Goal: Task Accomplishment & Management: Manage account settings

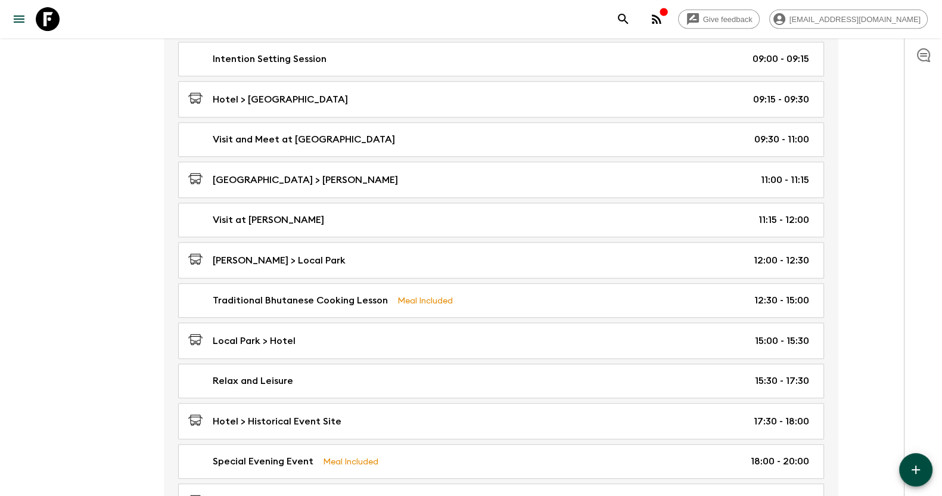
scroll to position [692, 0]
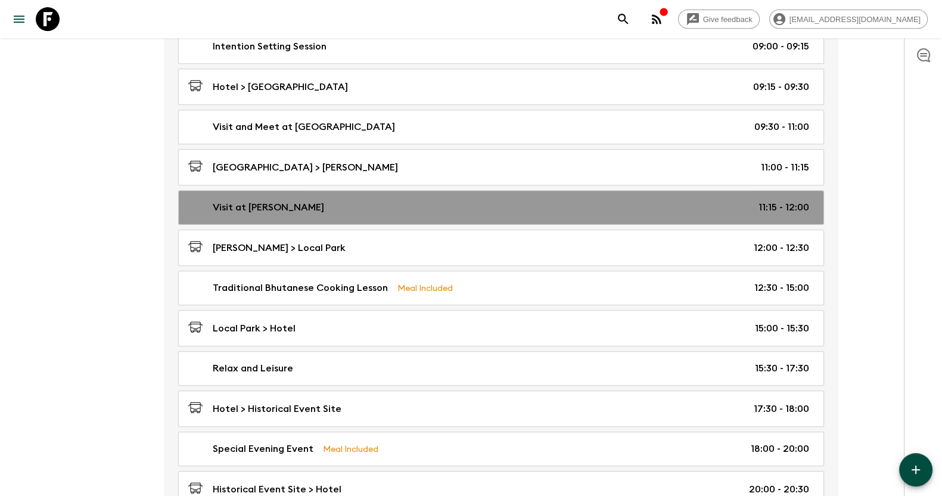
click at [494, 202] on div "Visit at [PERSON_NAME] 11:15 - 12:00" at bounding box center [498, 207] width 621 height 14
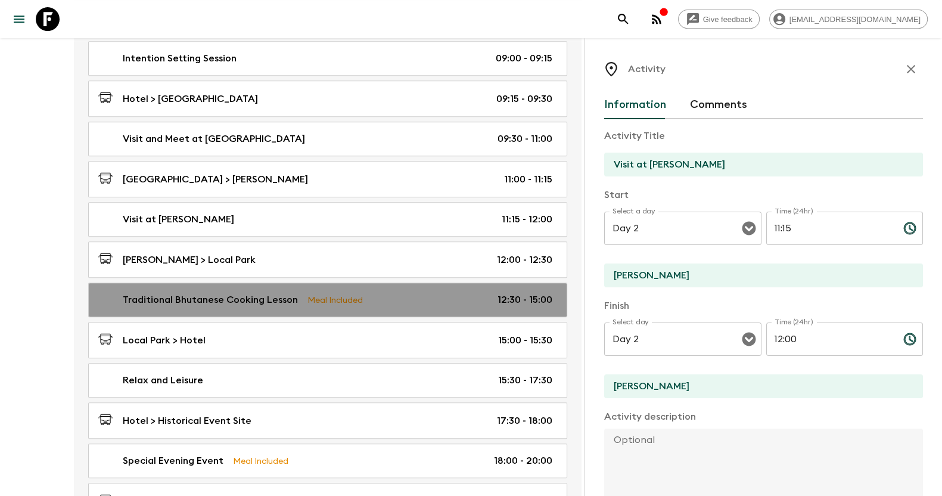
click at [401, 296] on div "Traditional Bhutanese Cooking Lesson Meal Included 12:30 - 15:00" at bounding box center [325, 299] width 454 height 14
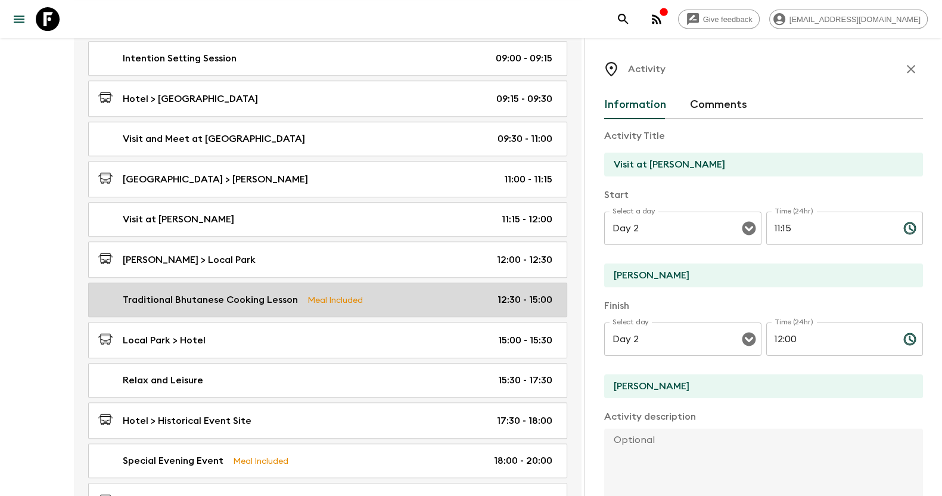
type input "Traditional Bhutanese Cooking Lesson"
type input "Local Park"
checkbox input "true"
type input "12:30"
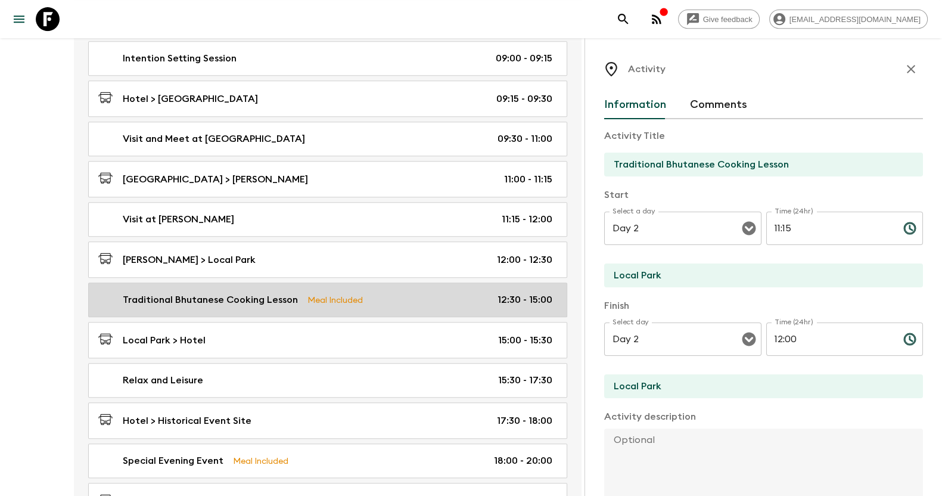
type input "15:00"
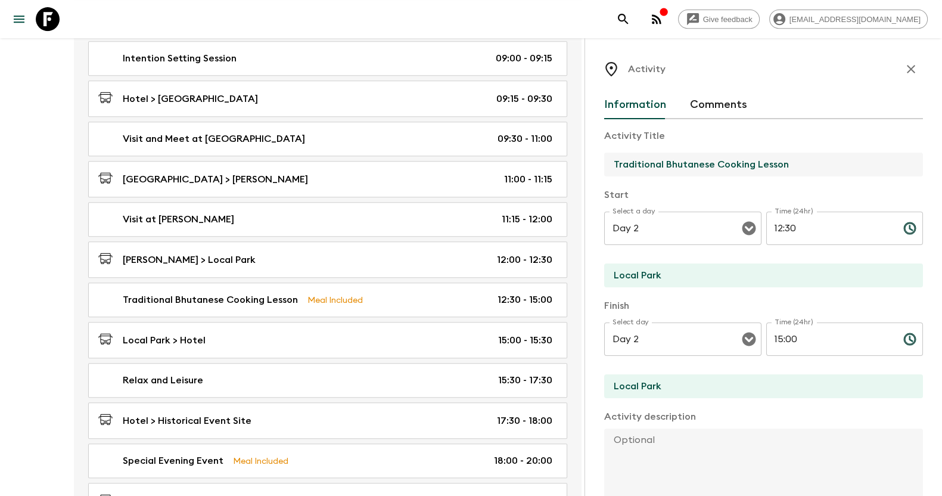
click at [666, 166] on input "Traditional Bhutanese Cooking Lesson" at bounding box center [758, 164] width 309 height 24
click at [658, 158] on input "Traditional Bhutanese Cooking Lesson" at bounding box center [758, 164] width 309 height 24
paste input "Visit the local [PERSON_NAME] market, [PERSON_NAME]"
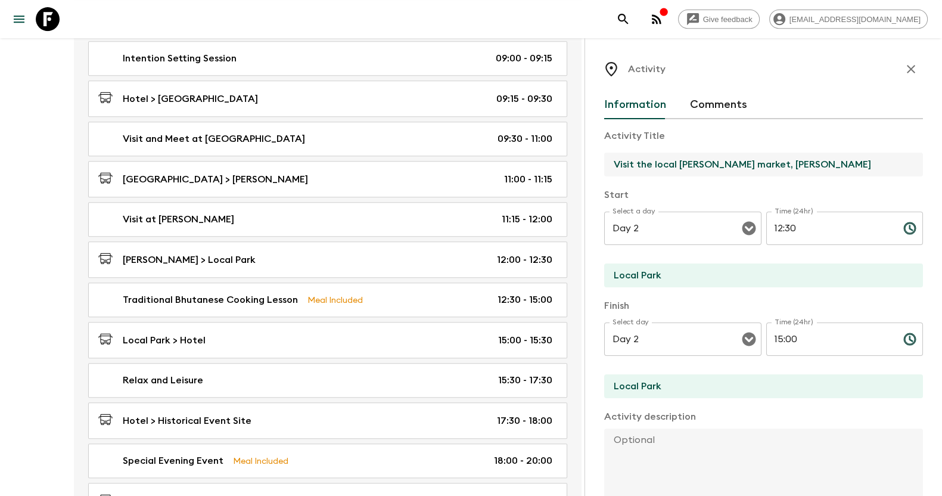
click at [756, 170] on input "Visit the local [PERSON_NAME] market, [PERSON_NAME]" at bounding box center [758, 164] width 309 height 24
type input "Visit the local [PERSON_NAME] market, [PERSON_NAME]"
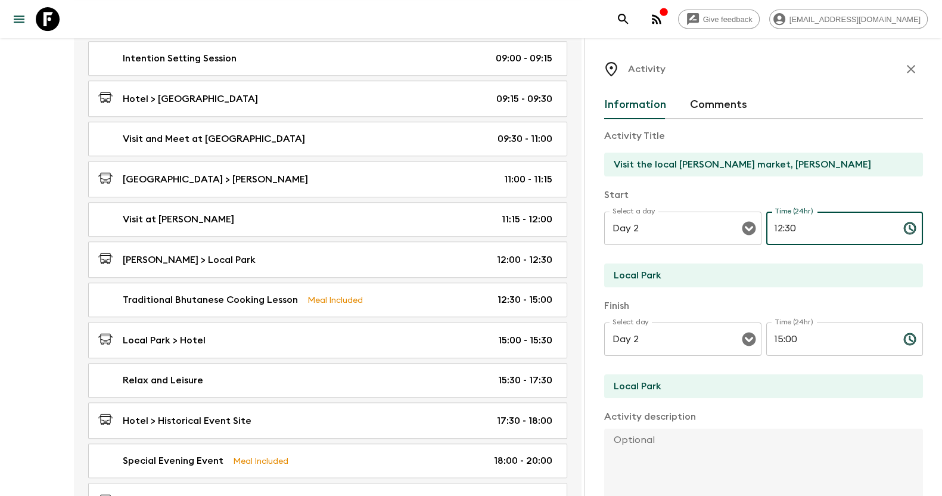
click at [776, 229] on input "12:30" at bounding box center [829, 227] width 127 height 33
type input "14:00"
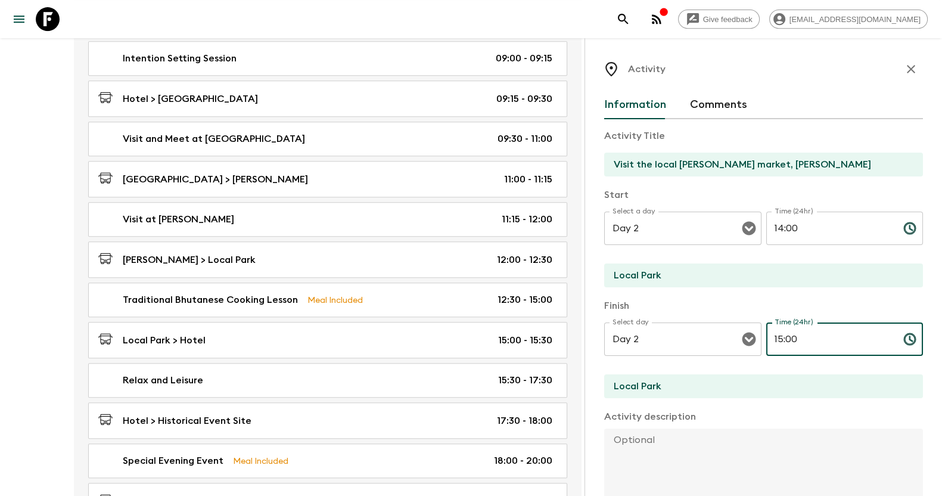
click at [774, 340] on input "15:00" at bounding box center [829, 338] width 127 height 33
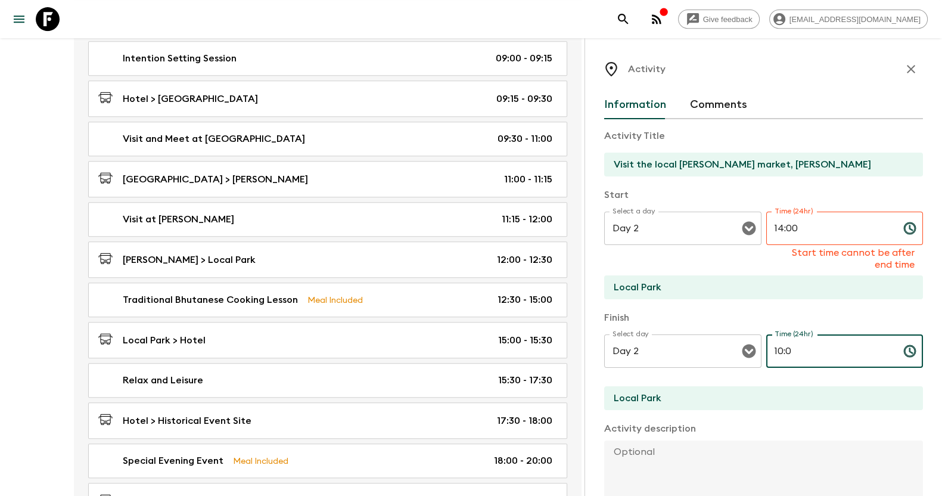
type input "15:00"
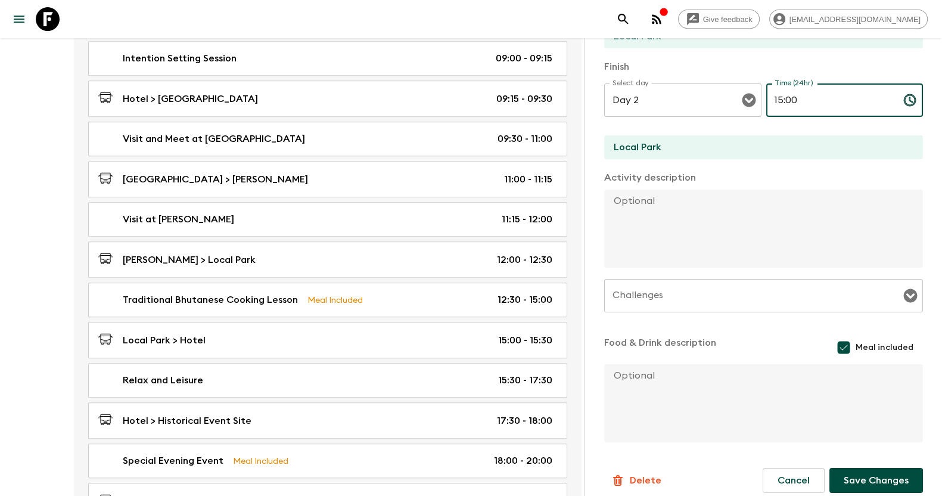
scroll to position [239, 0]
click at [810, 144] on input "Local Park" at bounding box center [758, 147] width 309 height 24
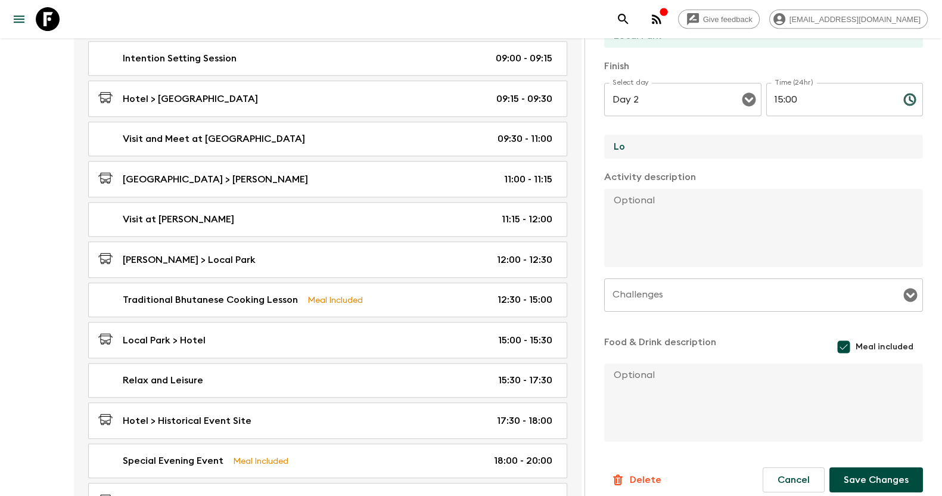
type input "L"
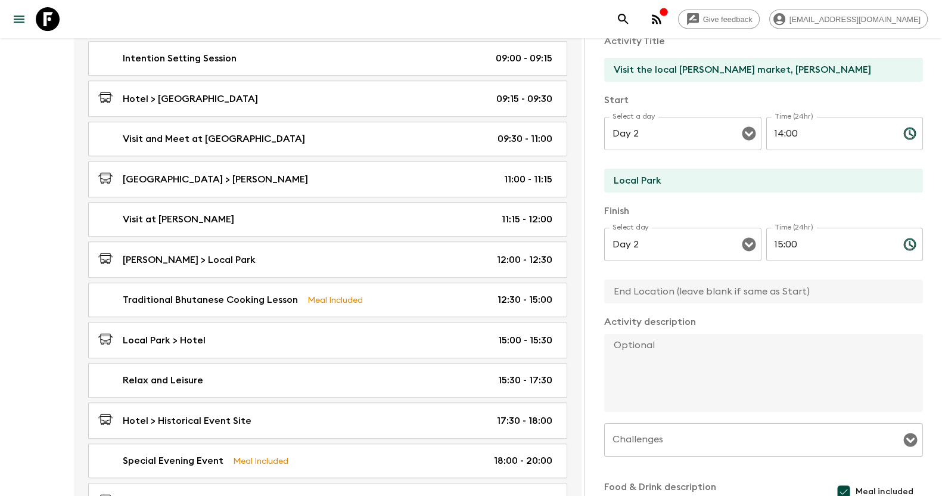
scroll to position [93, 0]
click at [768, 184] on input "Local Park" at bounding box center [758, 182] width 309 height 24
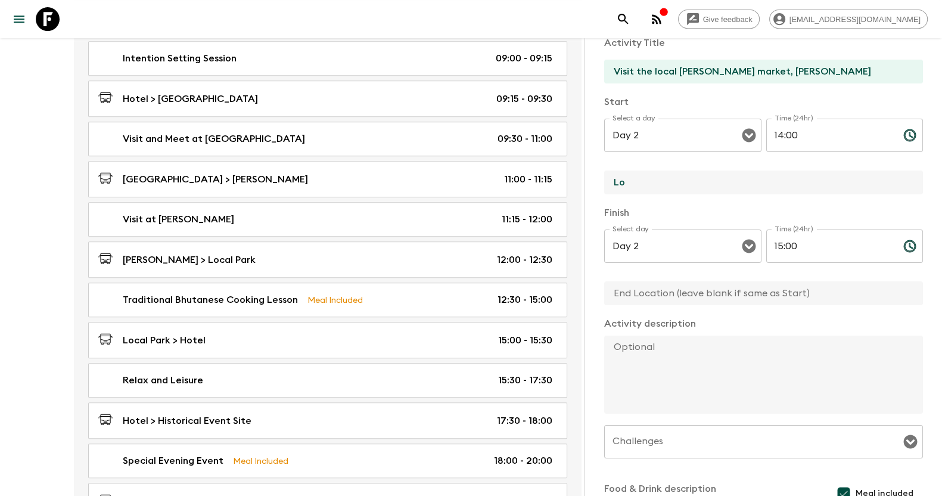
type input "L"
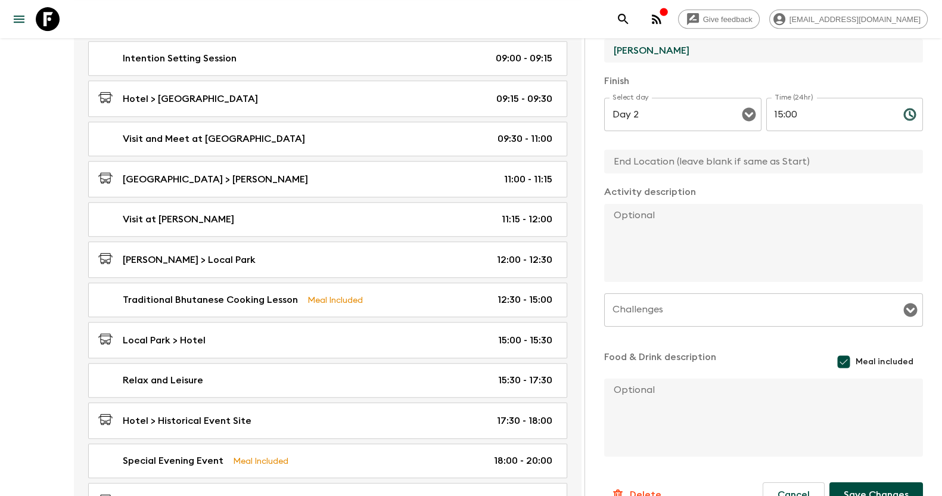
scroll to position [250, 0]
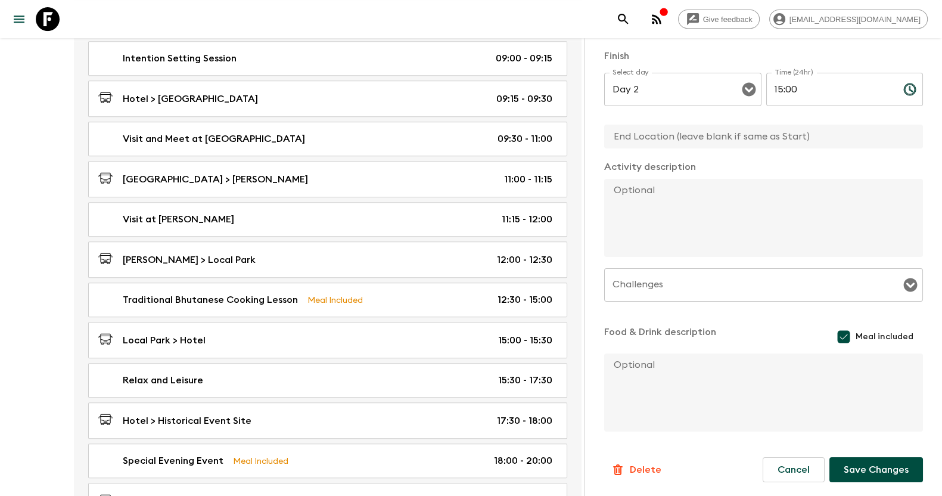
type input "[PERSON_NAME]"
click at [836, 341] on input "Meal included" at bounding box center [843, 337] width 24 height 24
checkbox input "false"
click at [866, 469] on button "Save Changes" at bounding box center [876, 469] width 94 height 25
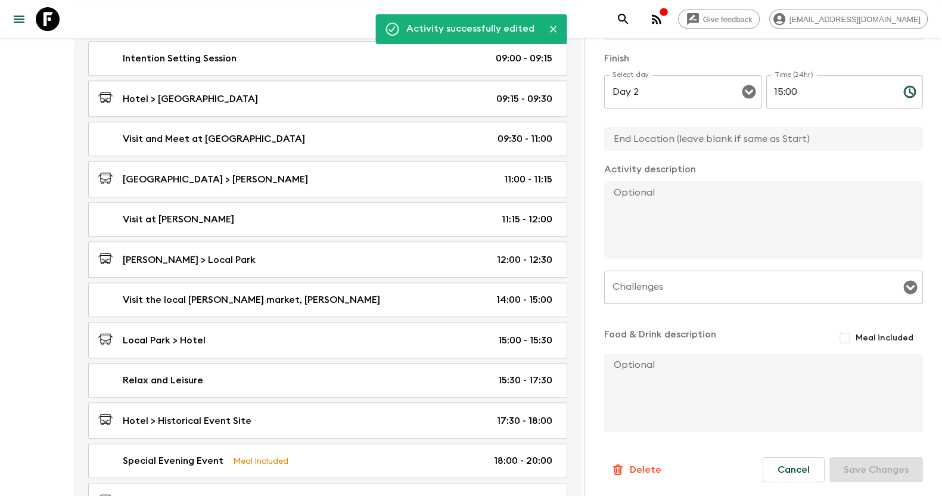
type input "[PERSON_NAME]"
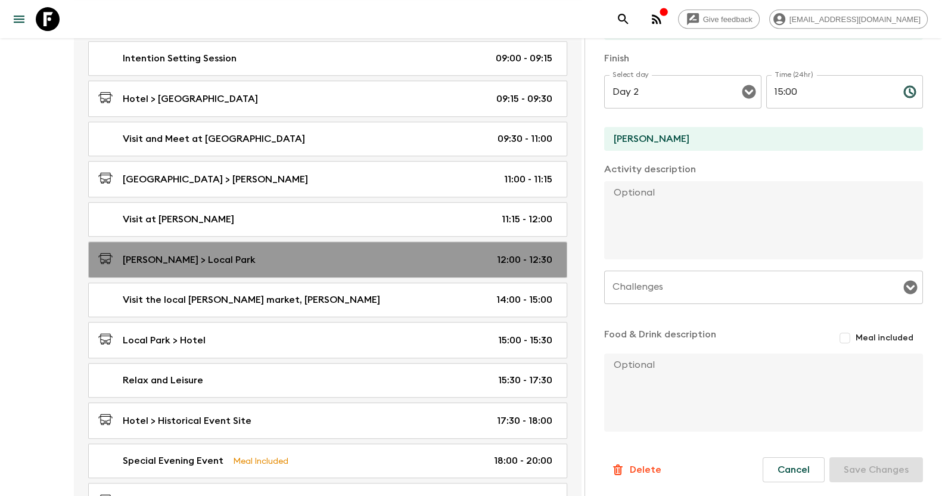
click at [378, 254] on div "[PERSON_NAME] > Local Park 12:00 - 12:30" at bounding box center [325, 259] width 454 height 16
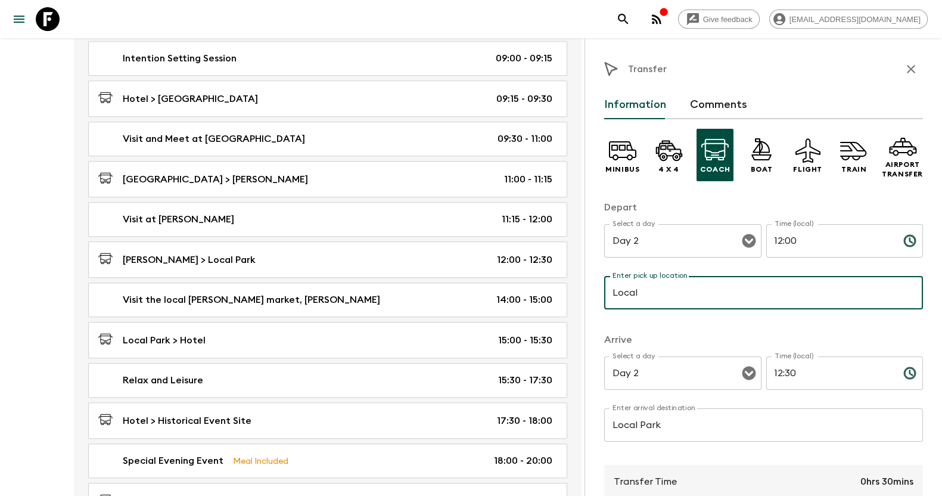
type input "Local Park"
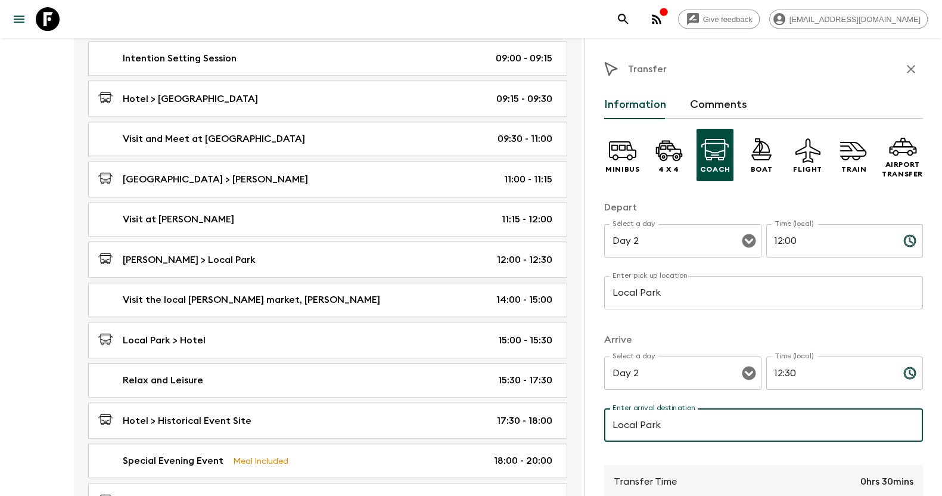
click at [665, 434] on input "Local Park" at bounding box center [763, 424] width 319 height 33
type input "[PERSON_NAME]"
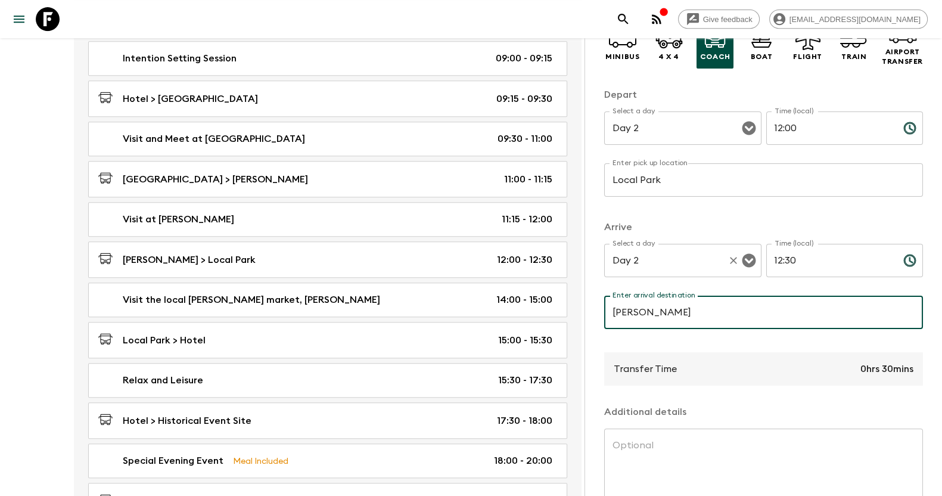
scroll to position [191, 0]
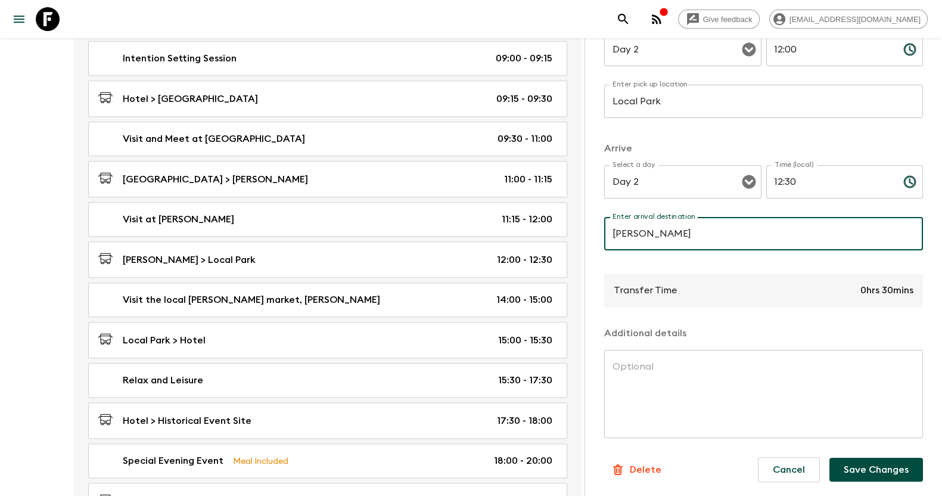
click at [804, 174] on input "12:30" at bounding box center [829, 181] width 127 height 33
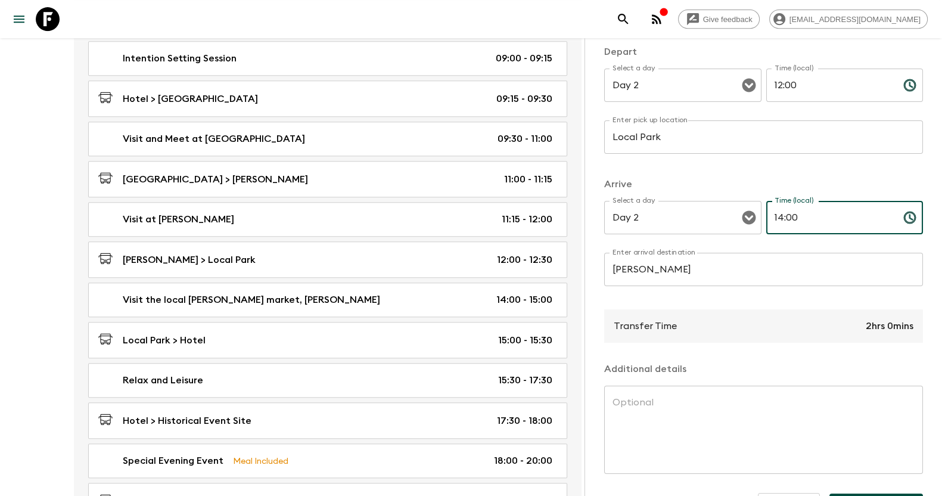
scroll to position [145, 0]
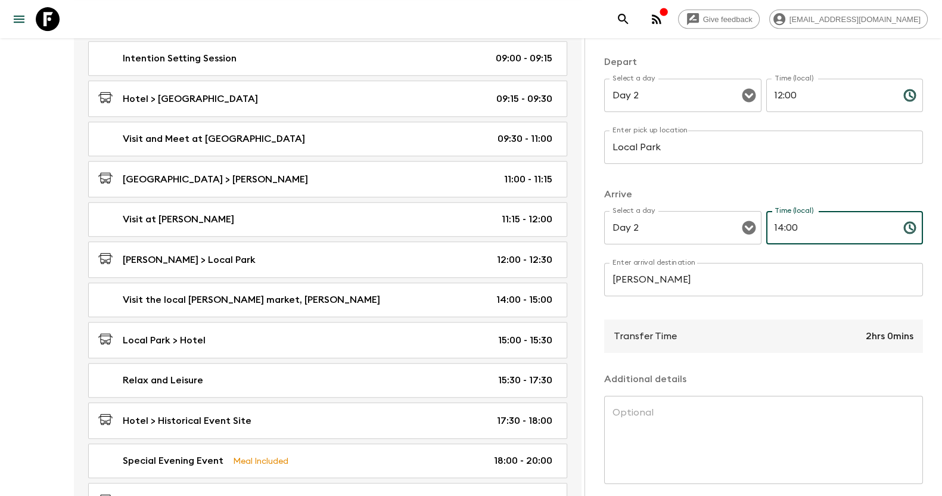
type input "14:00"
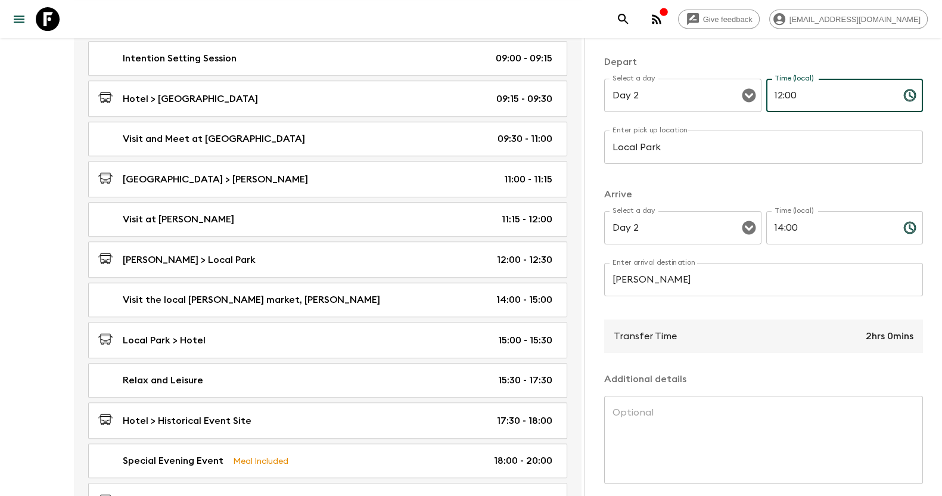
click at [798, 94] on input "12:00" at bounding box center [829, 95] width 127 height 33
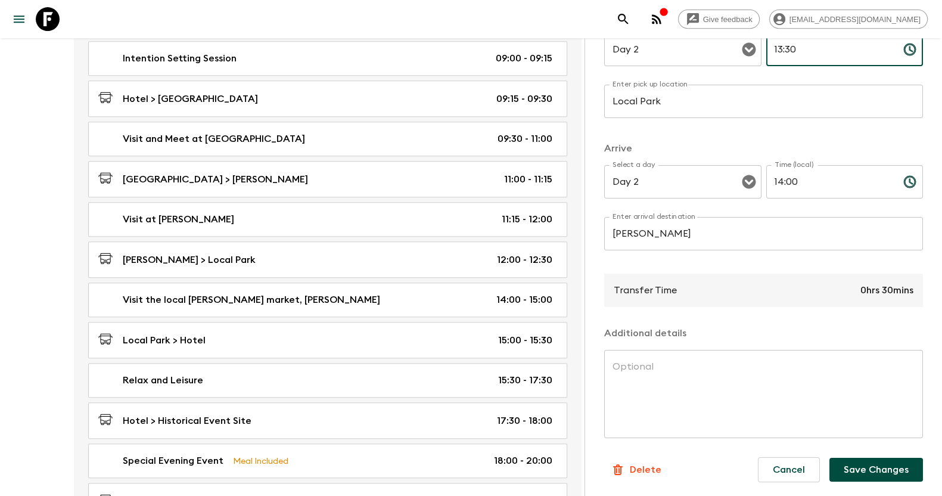
type input "13:30"
click at [849, 466] on button "Save Changes" at bounding box center [876, 469] width 94 height 24
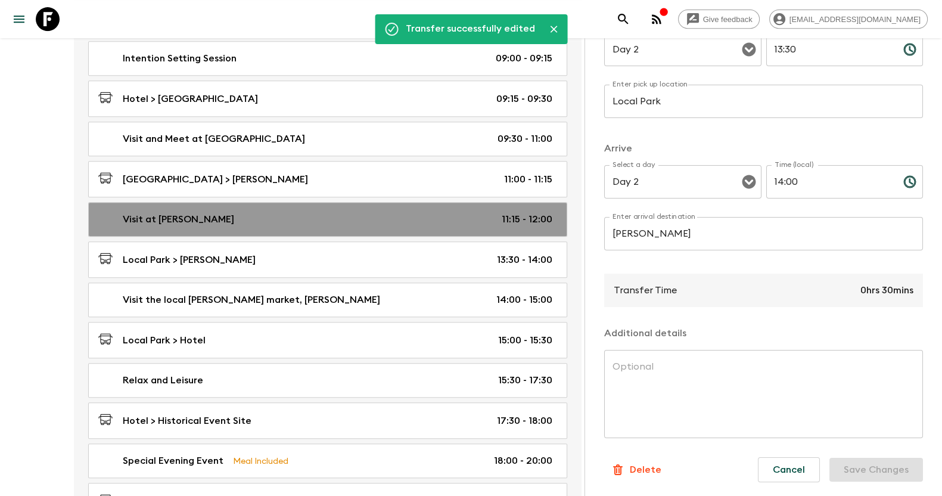
click at [440, 221] on div "Visit at [PERSON_NAME] 11:15 - 12:00" at bounding box center [325, 219] width 454 height 14
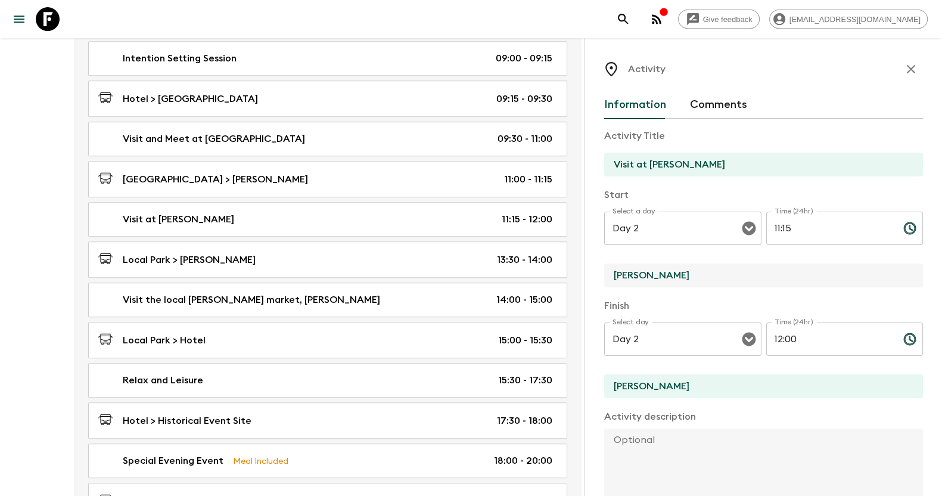
click at [678, 277] on input "[PERSON_NAME]" at bounding box center [758, 275] width 309 height 24
type input "K"
type input "Local Park"
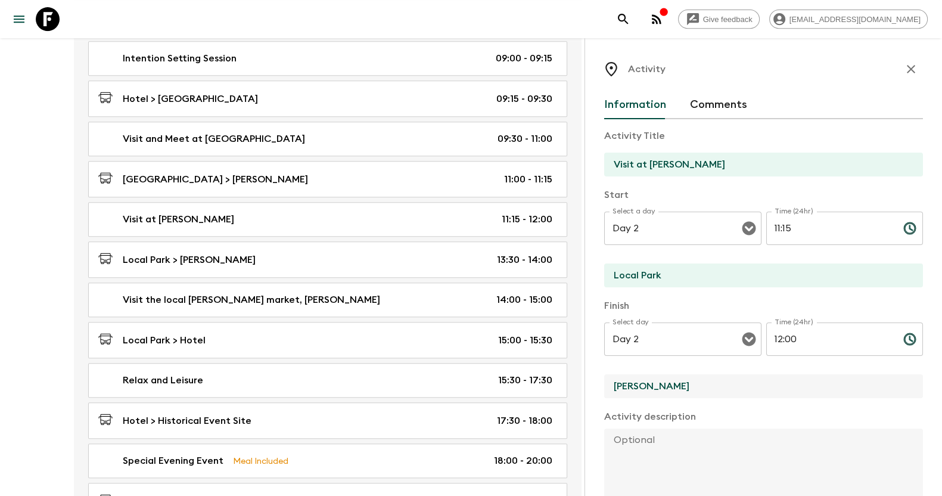
click at [677, 379] on input "[PERSON_NAME]" at bounding box center [758, 386] width 309 height 24
type input "K"
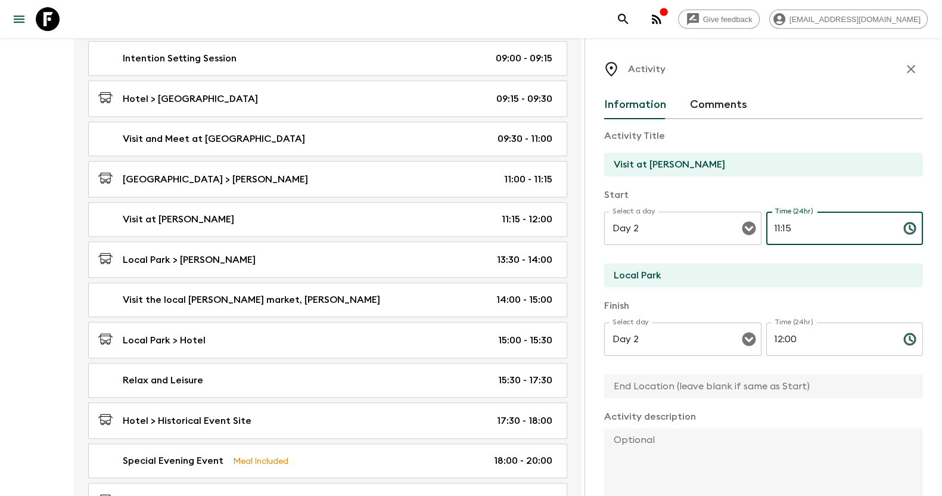
click at [795, 233] on input "11:15" at bounding box center [829, 227] width 127 height 33
type input "11:30"
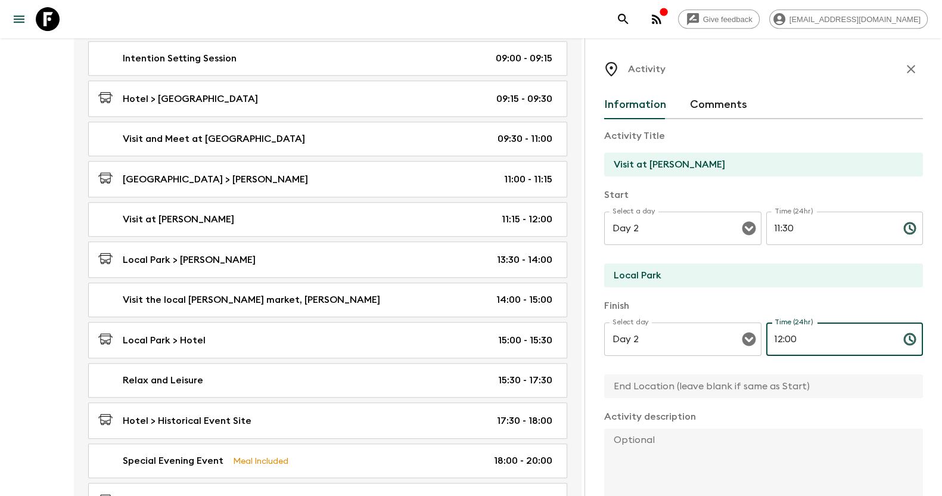
click at [798, 335] on input "12:00" at bounding box center [829, 338] width 127 height 33
type input "1"
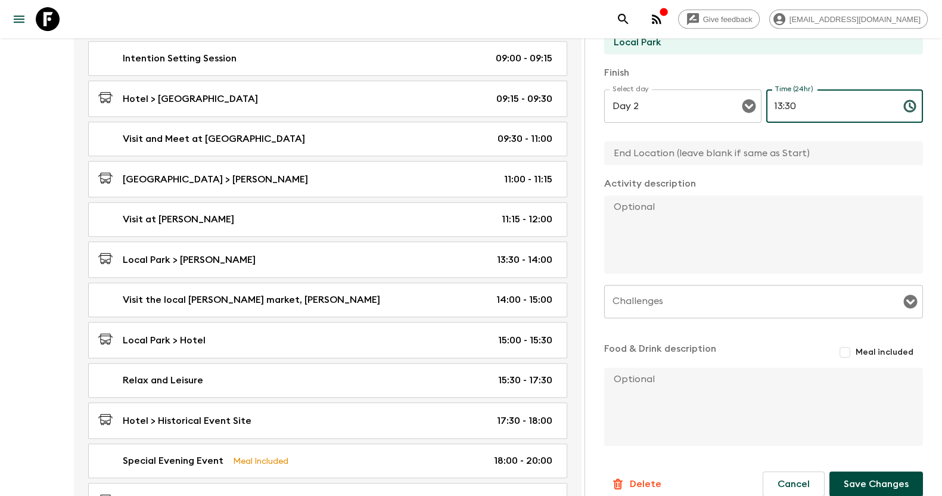
scroll to position [238, 0]
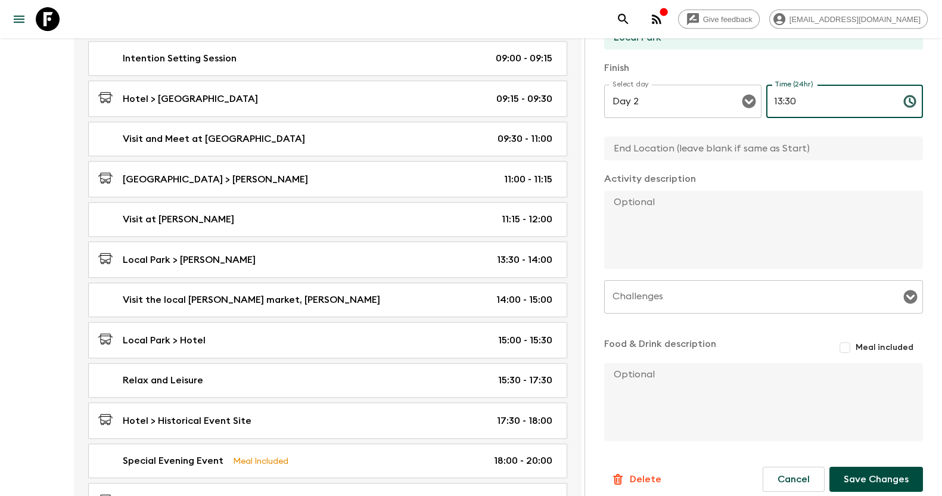
type input "13:30"
click at [839, 350] on input "Meal included" at bounding box center [844, 347] width 21 height 21
checkbox input "true"
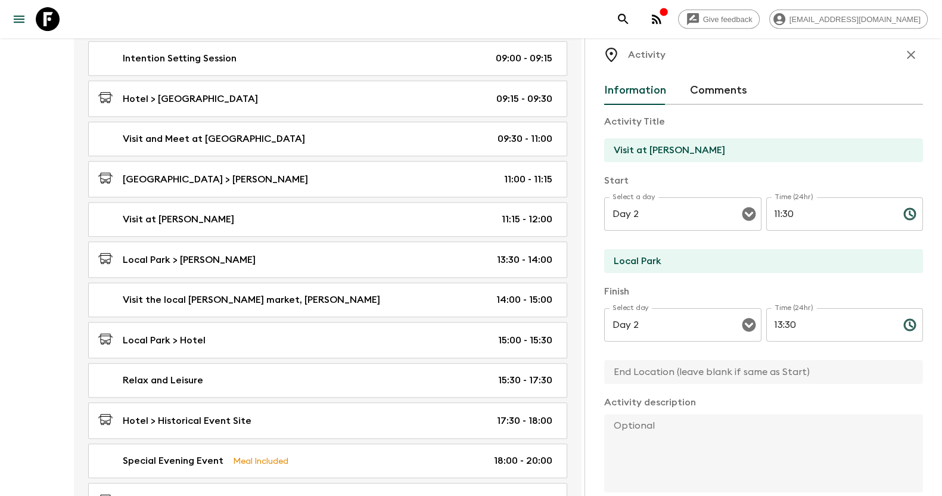
scroll to position [13, 0]
click at [721, 145] on input "Visit at [PERSON_NAME]" at bounding box center [758, 151] width 309 height 24
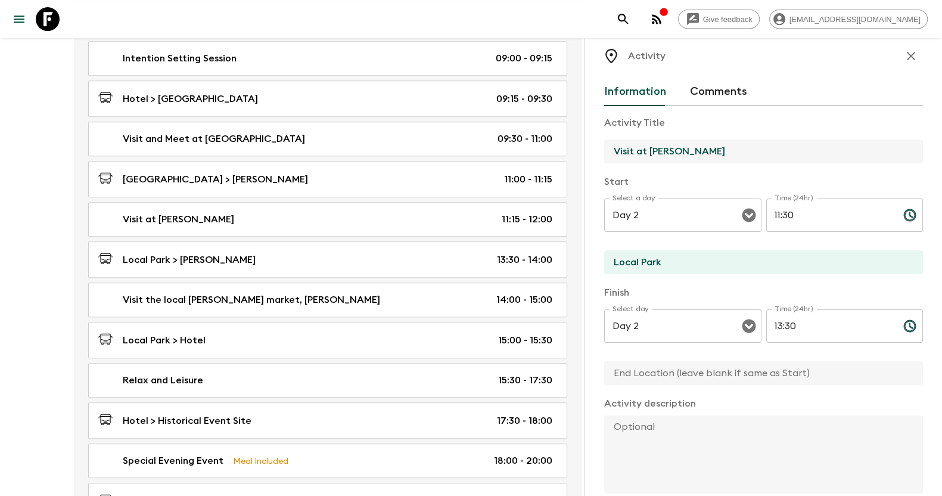
click at [721, 145] on input "Visit at [PERSON_NAME]" at bounding box center [758, 151] width 309 height 24
paste input "Bhutanese cooking lesson"
click at [668, 144] on input "Bhutanese Cooking Lesson" at bounding box center [758, 151] width 309 height 24
click at [737, 147] on input "Traditional Cooking Lesson" at bounding box center [758, 151] width 309 height 24
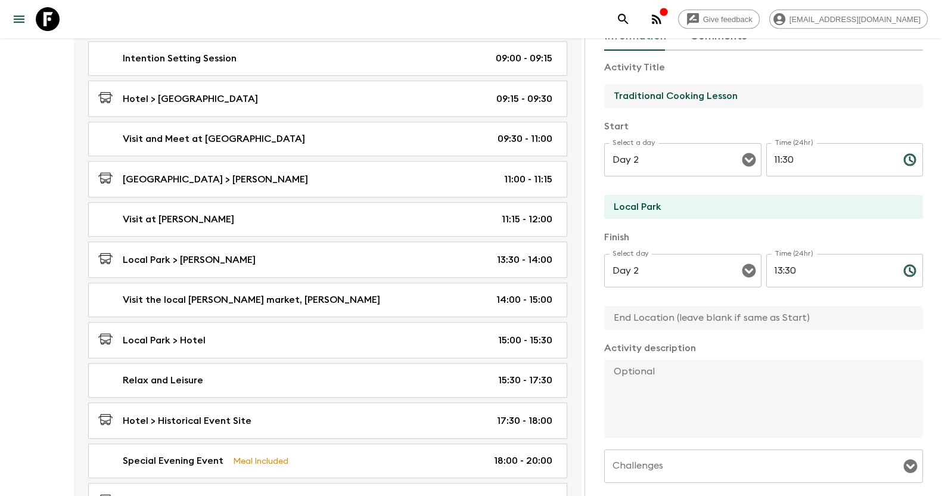
scroll to position [68, 0]
click at [759, 99] on input "Traditional Cooking Lesson folloed by Lunch" at bounding box center [758, 97] width 309 height 24
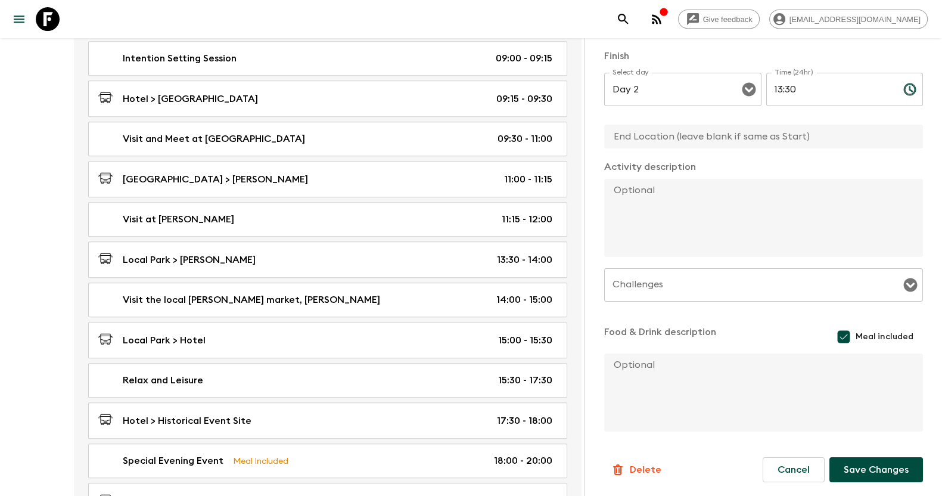
type input "Traditional Cooking Lesson followed by Lunch"
click at [879, 470] on button "Save Changes" at bounding box center [876, 469] width 94 height 25
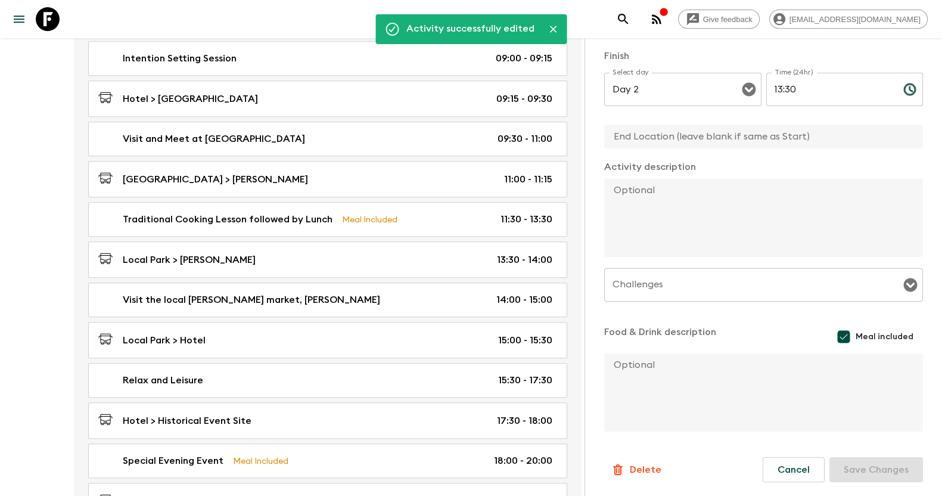
type input "Local Park"
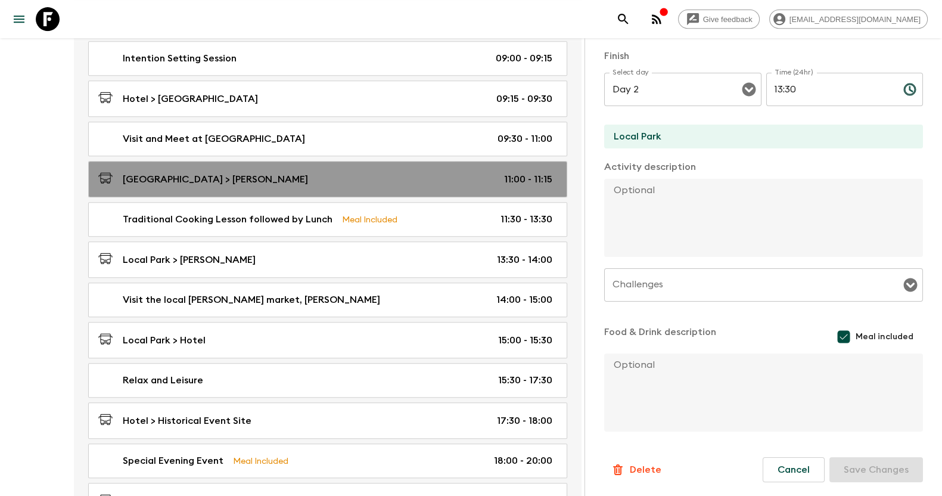
click at [459, 171] on div "[GEOGRAPHIC_DATA] > [PERSON_NAME] 11:00 - 11:15" at bounding box center [325, 179] width 454 height 16
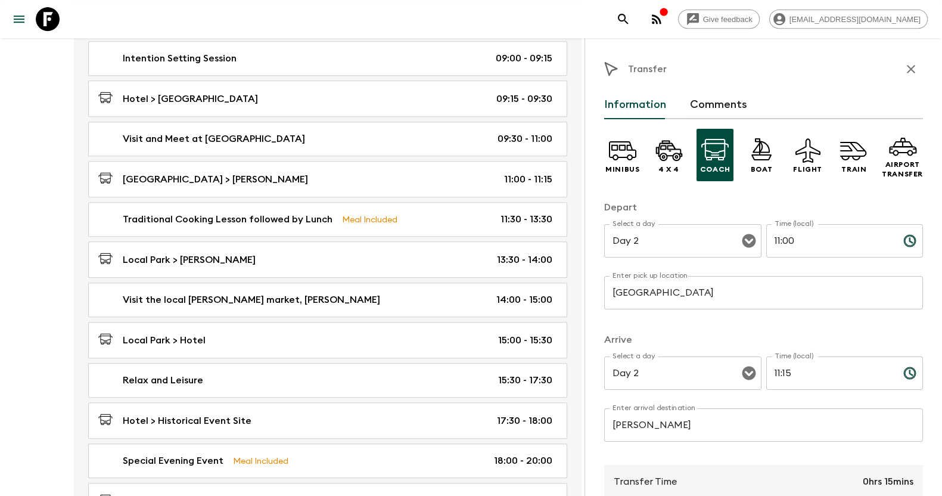
click at [792, 376] on input "11:15" at bounding box center [829, 372] width 127 height 33
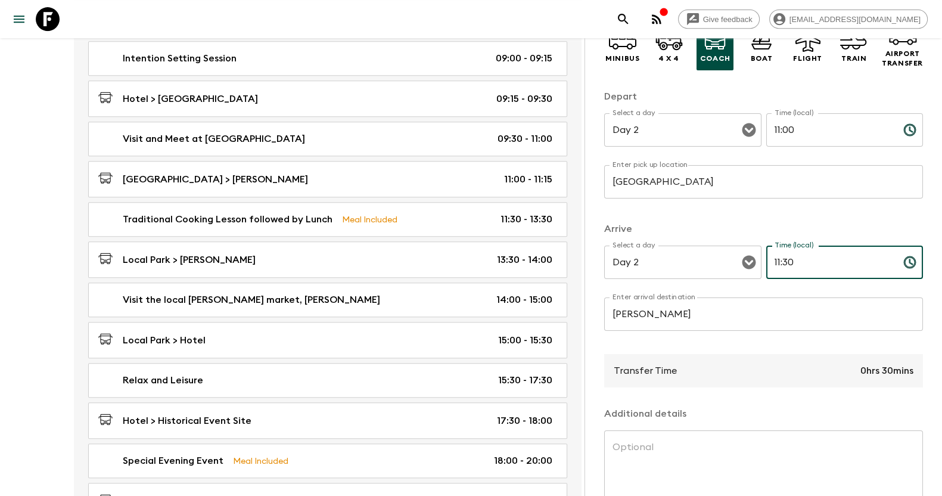
scroll to position [109, 0]
type input "11:30"
click at [673, 319] on input "[PERSON_NAME]" at bounding box center [763, 315] width 319 height 33
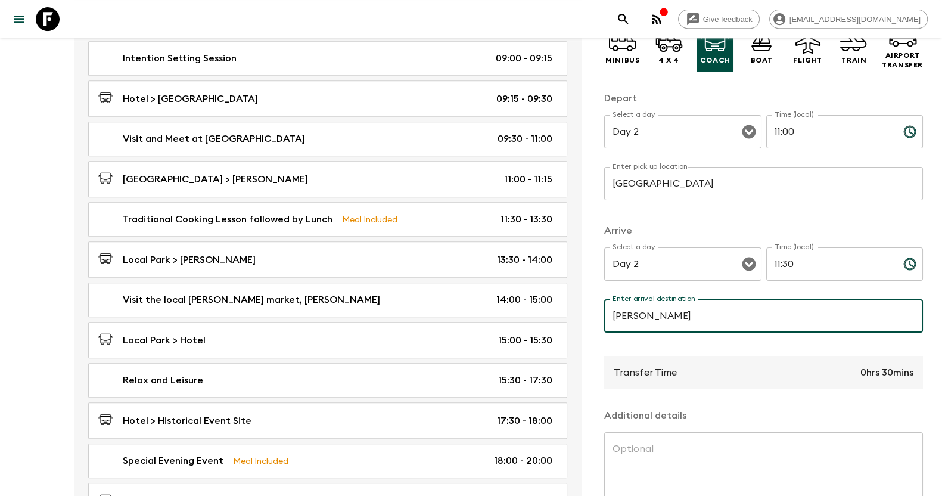
click at [673, 319] on input "[PERSON_NAME]" at bounding box center [763, 315] width 319 height 33
type input "Local Park"
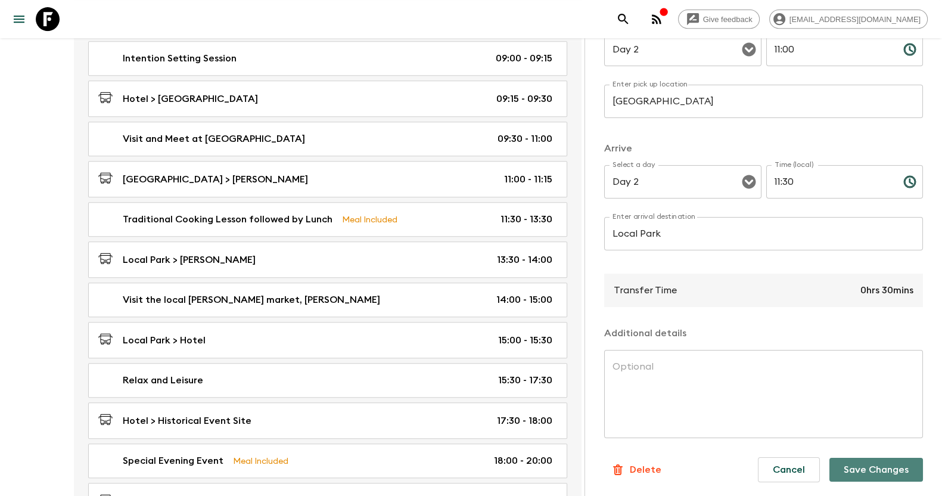
click at [860, 466] on button "Save Changes" at bounding box center [876, 469] width 94 height 24
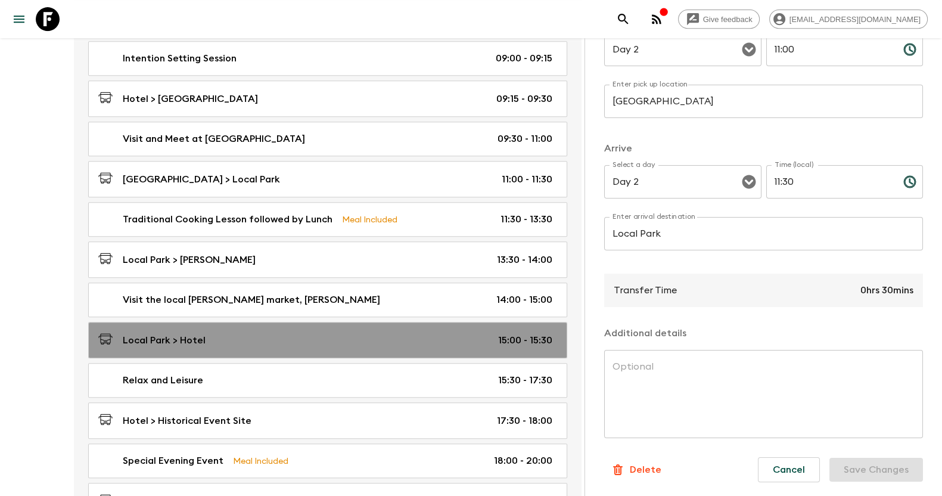
click at [345, 326] on link "Local Park > Hotel 15:00 - 15:30" at bounding box center [327, 340] width 479 height 36
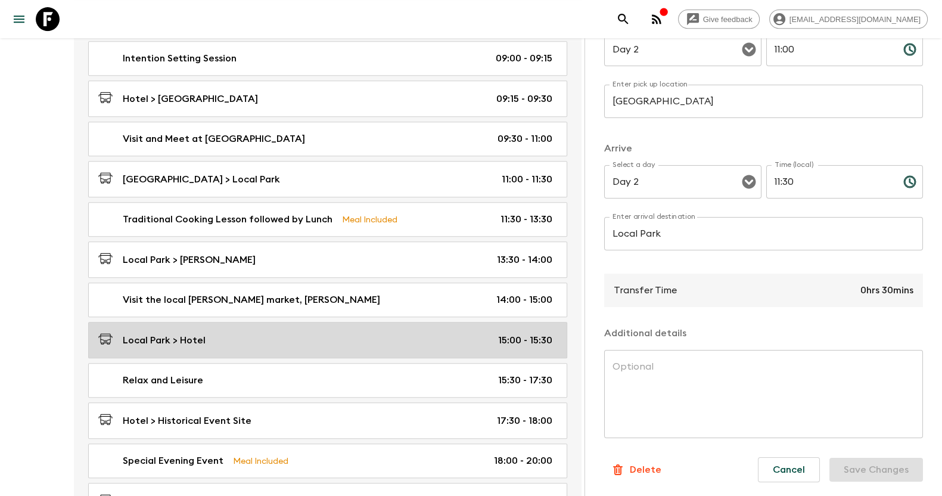
type input "Local Park"
type input "Hotel"
type input "15:00"
type input "15:30"
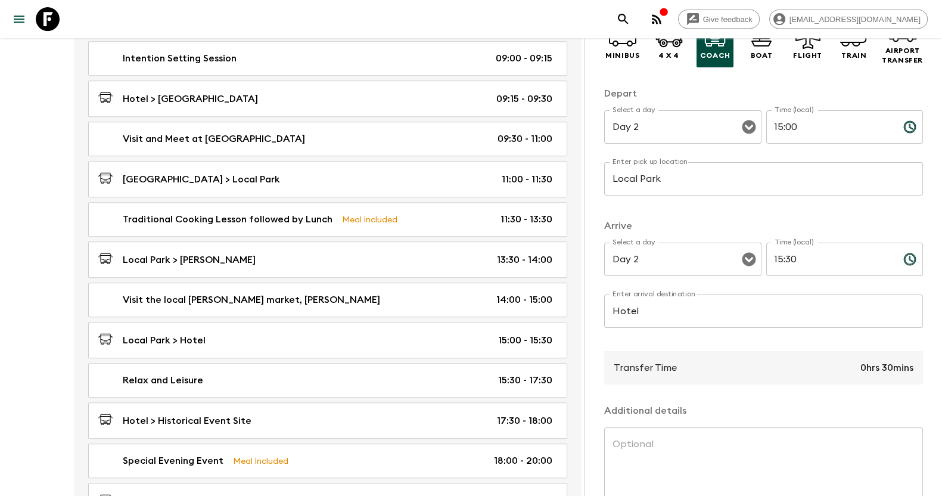
scroll to position [113, 0]
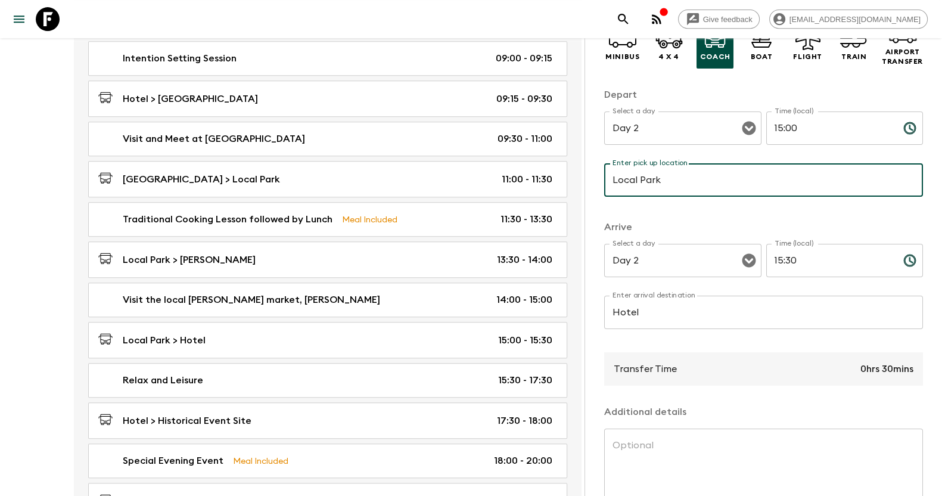
click at [670, 174] on input "Local Park" at bounding box center [763, 179] width 319 height 33
type input "[PERSON_NAME]"
click at [793, 253] on input "15:30" at bounding box center [829, 260] width 127 height 33
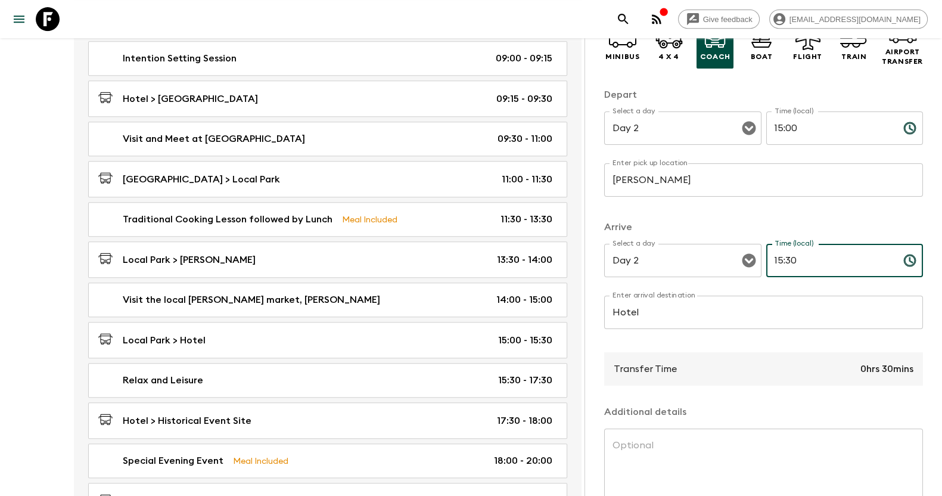
click at [786, 260] on input "15:30" at bounding box center [829, 260] width 127 height 33
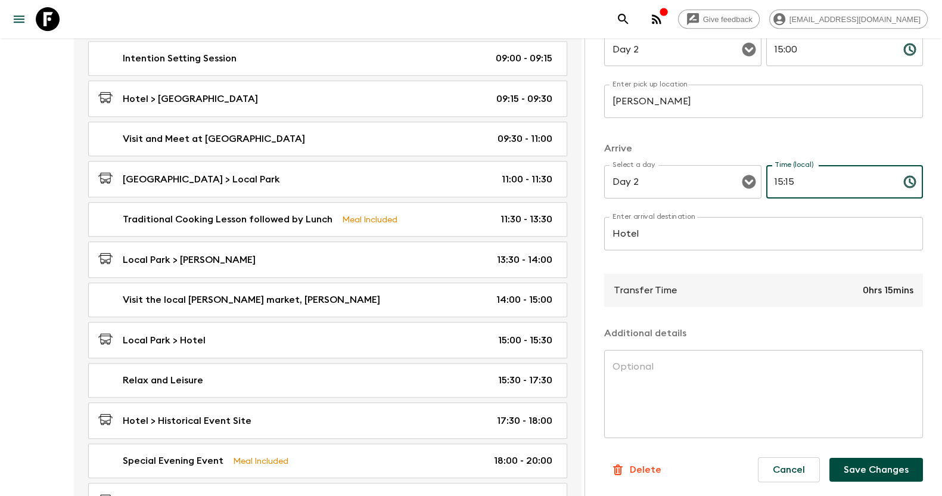
type input "15:15"
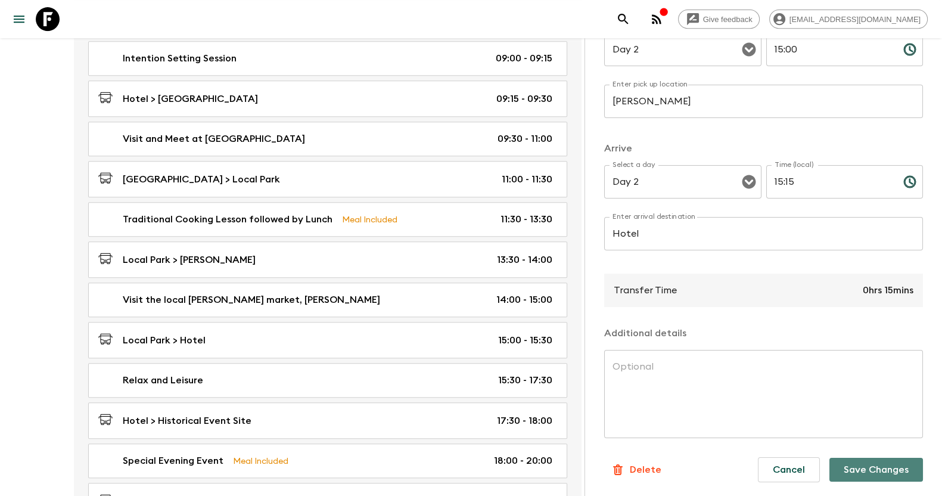
click at [861, 463] on button "Save Changes" at bounding box center [876, 469] width 94 height 24
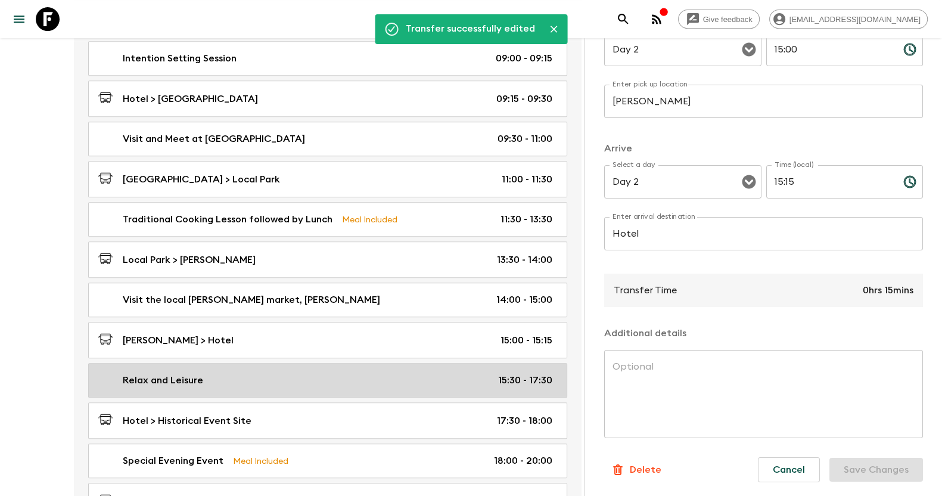
click at [381, 379] on div "Relax and Leisure 15:30 - 17:30" at bounding box center [325, 380] width 454 height 14
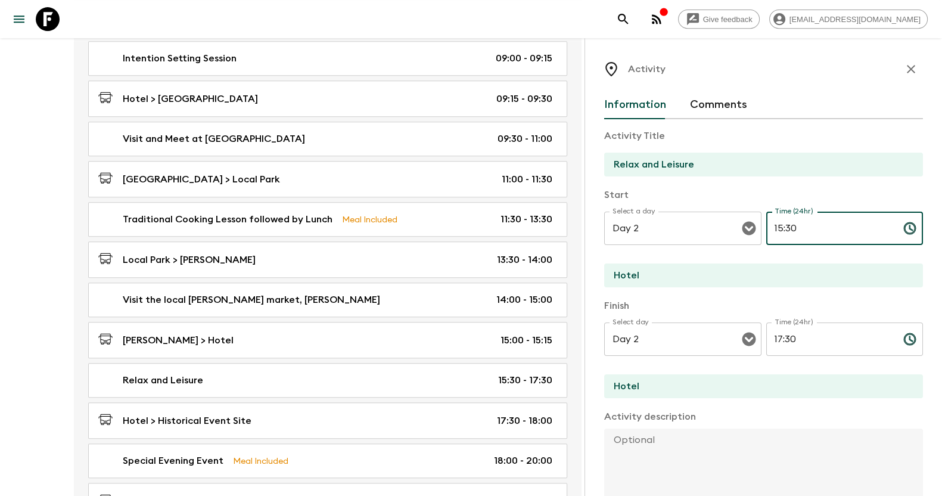
click at [798, 233] on input "15:30" at bounding box center [829, 227] width 127 height 33
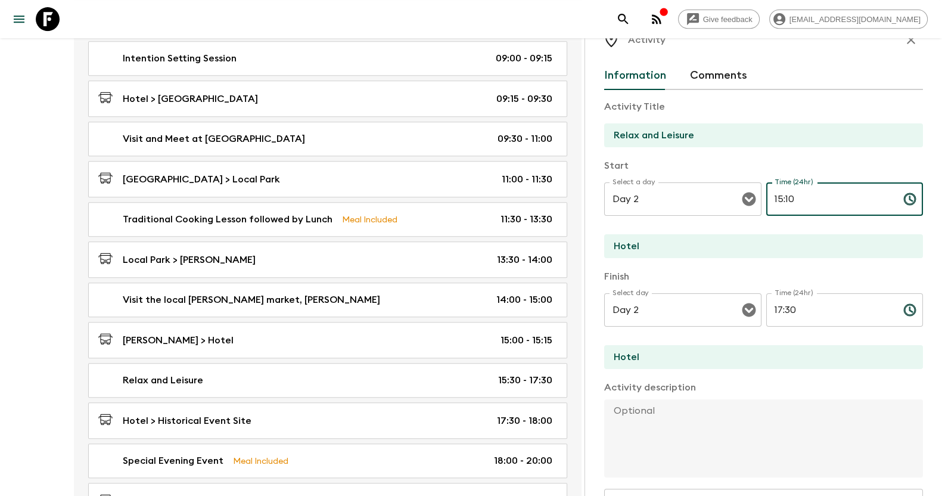
scroll to position [247, 0]
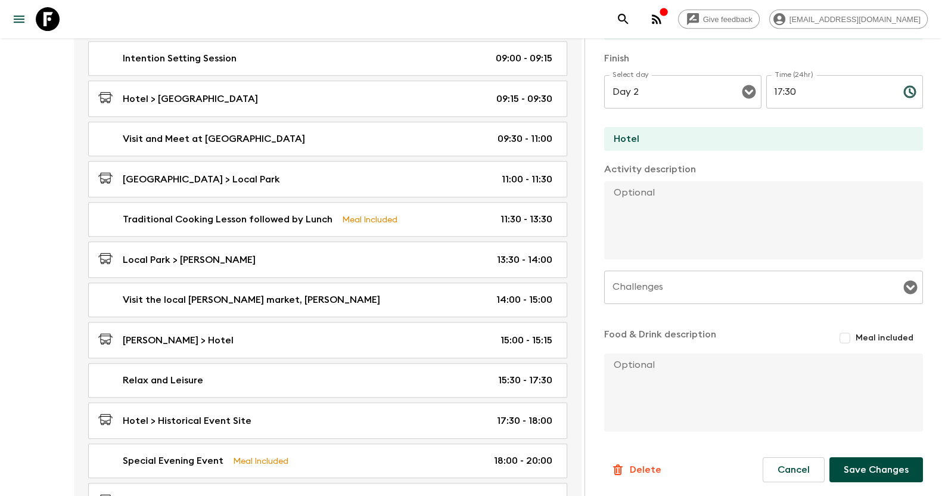
type input "15:10"
click at [851, 469] on button "Save Changes" at bounding box center [876, 469] width 94 height 25
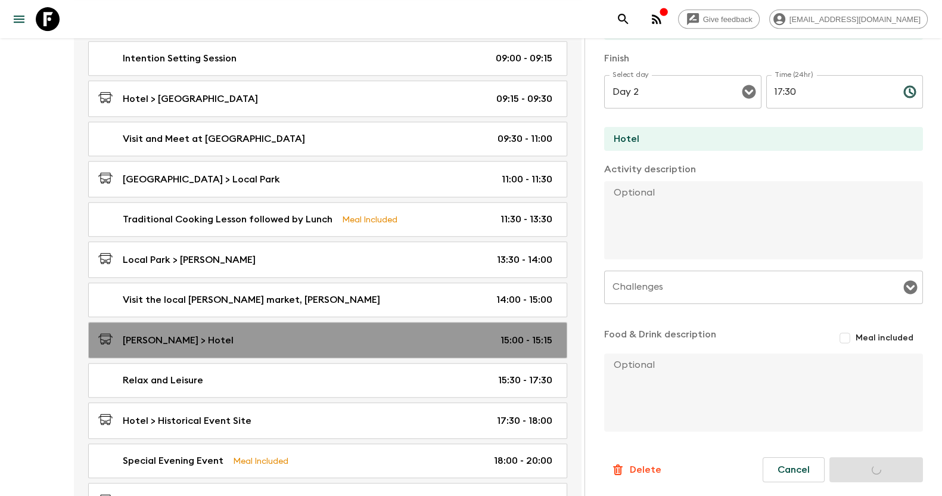
click at [451, 341] on div "[PERSON_NAME] > Hotel 15:00 - 15:15" at bounding box center [325, 340] width 454 height 16
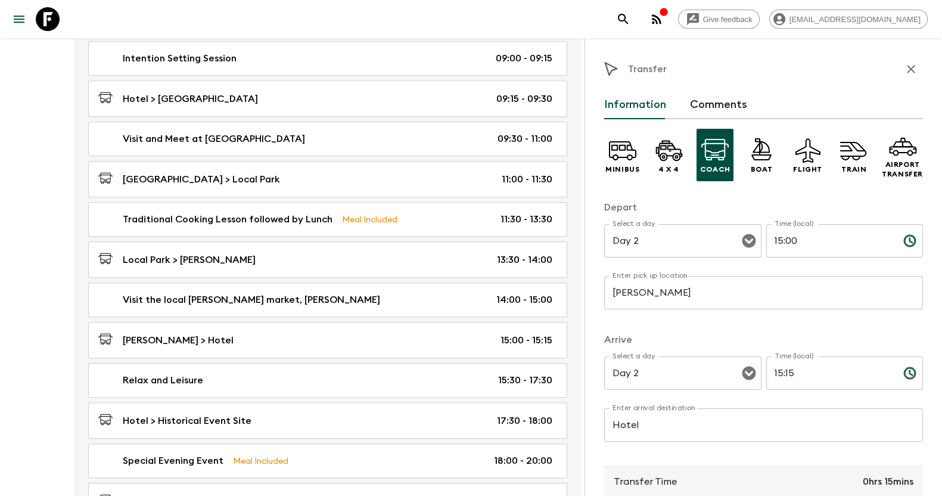
click at [792, 367] on input "15:15" at bounding box center [829, 372] width 127 height 33
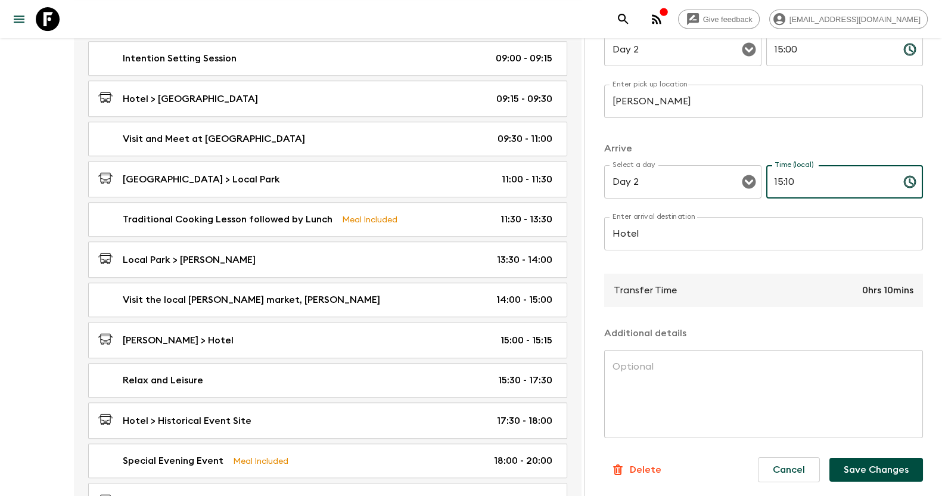
type input "15:10"
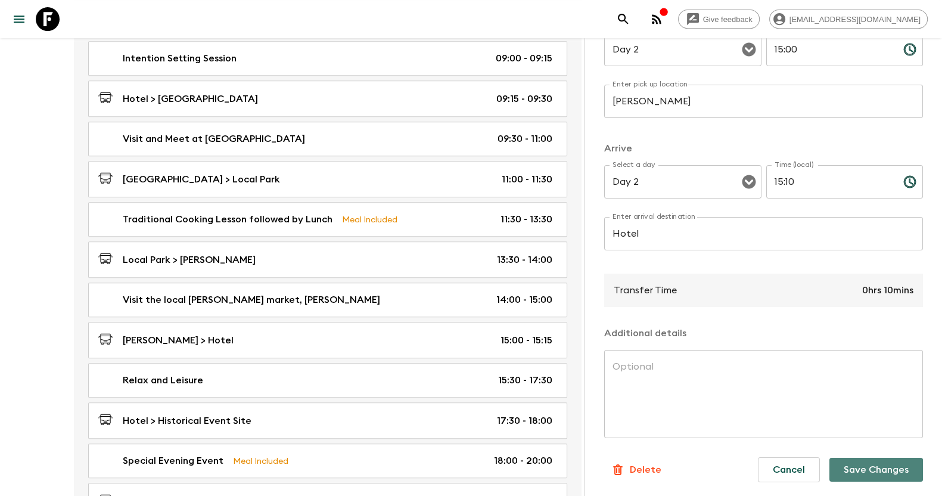
click at [856, 462] on button "Save Changes" at bounding box center [876, 469] width 94 height 24
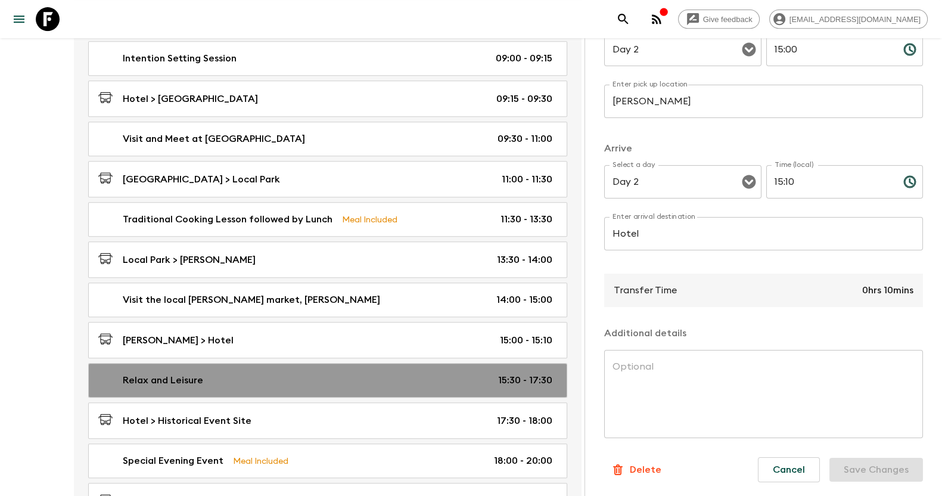
click at [474, 378] on div "Relax and Leisure 15:30 - 17:30" at bounding box center [325, 380] width 454 height 14
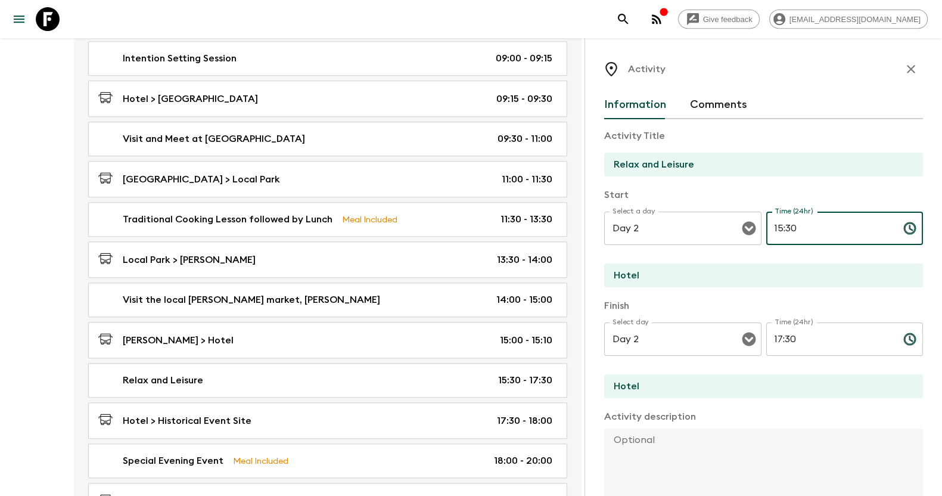
click at [798, 220] on input "15:30" at bounding box center [829, 227] width 127 height 33
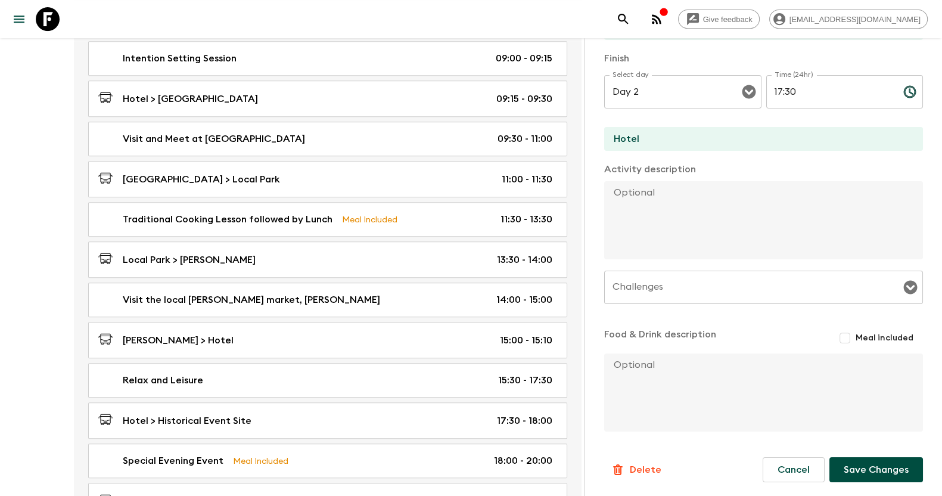
type input "15:10"
click at [854, 463] on button "Save Changes" at bounding box center [876, 469] width 94 height 25
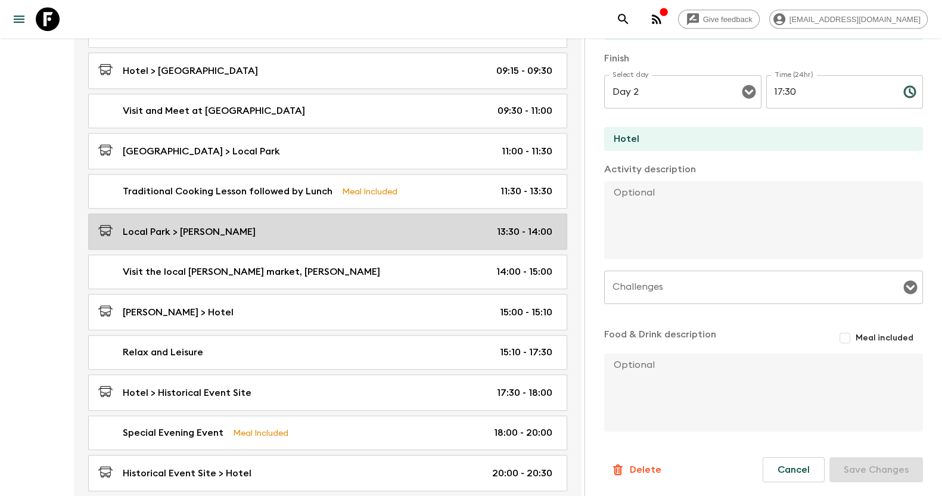
scroll to position [711, 0]
